Goal: Task Accomplishment & Management: Use online tool/utility

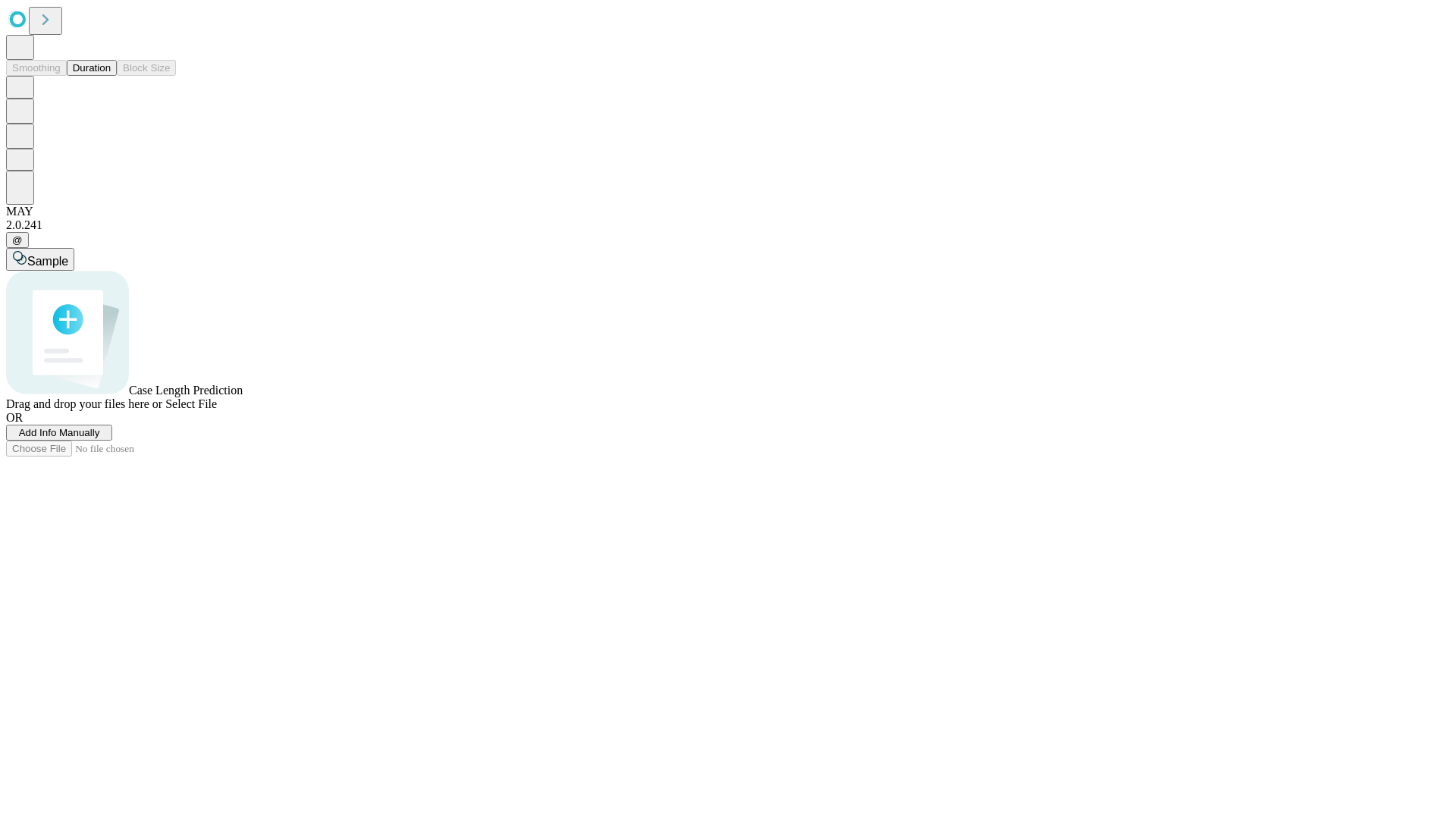
click at [110, 76] on button "Duration" at bounding box center [92, 68] width 50 height 16
click at [217, 411] on span "Select File" at bounding box center [191, 404] width 51 height 13
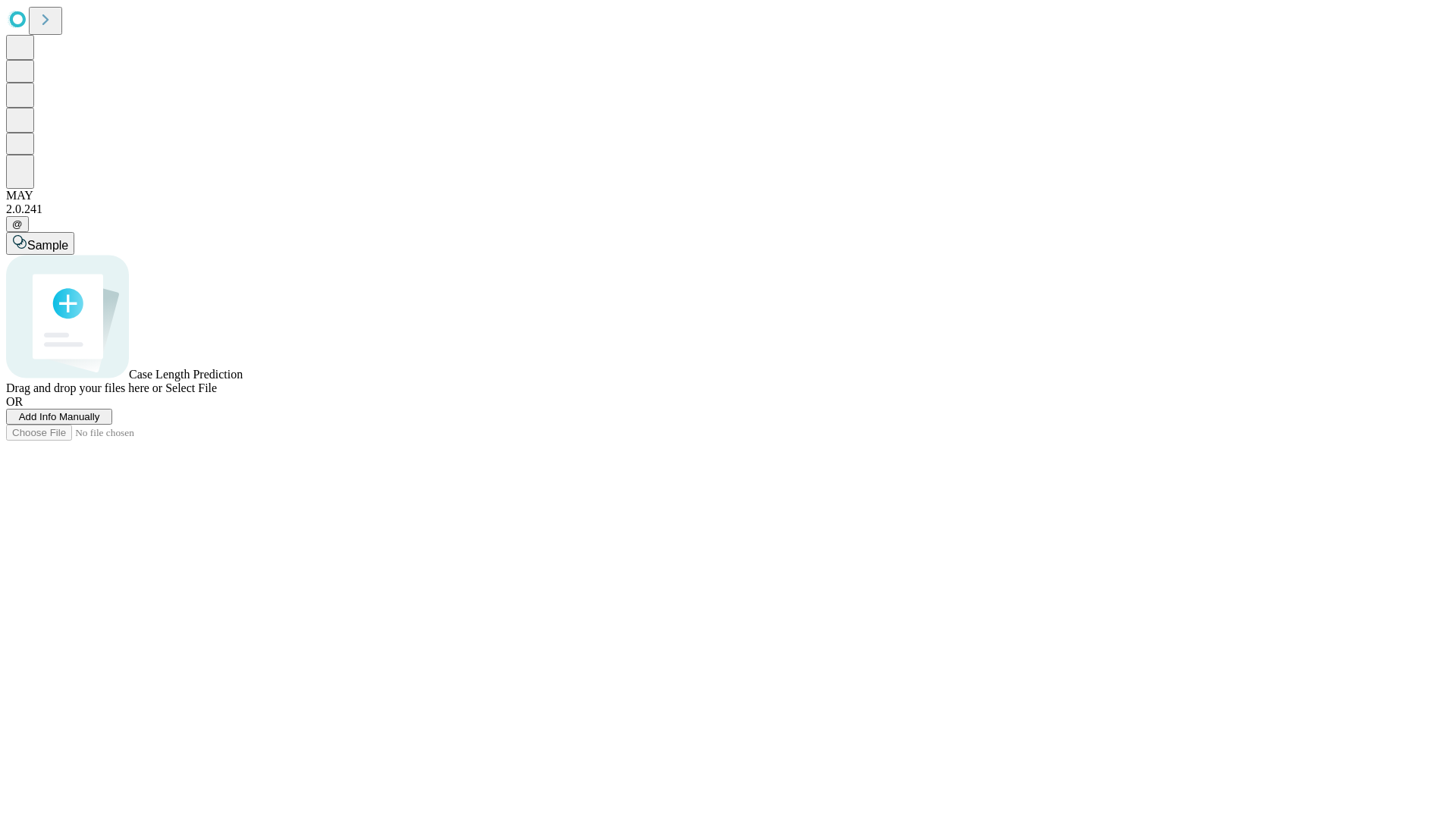
click at [217, 394] on span "Select File" at bounding box center [191, 388] width 51 height 13
